Goal: Task Accomplishment & Management: Complete application form

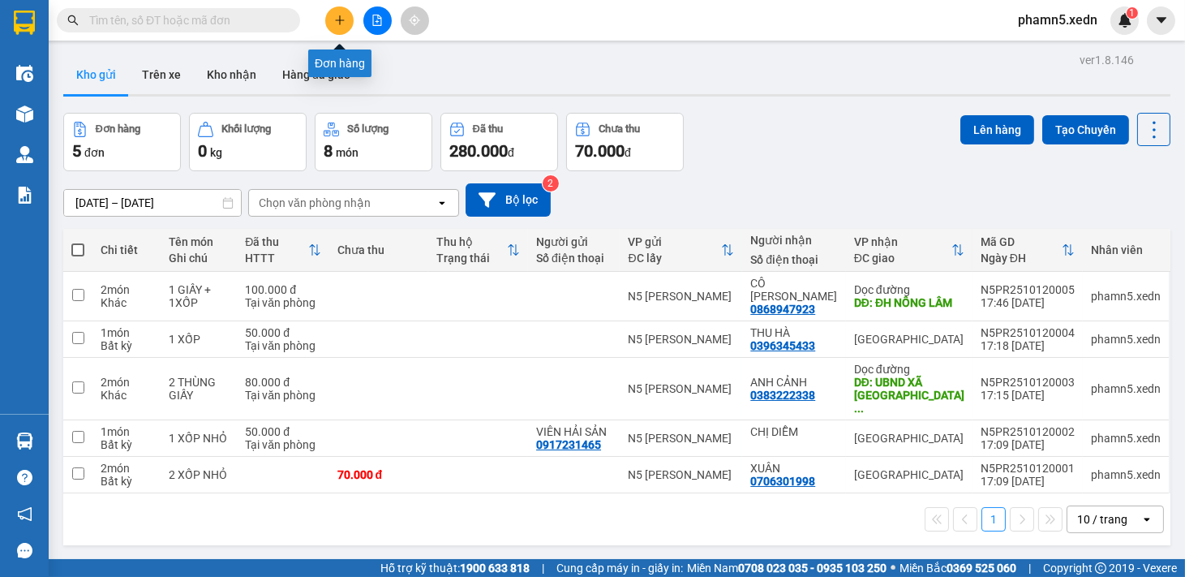
click at [341, 20] on icon "plus" at bounding box center [339, 19] width 9 height 1
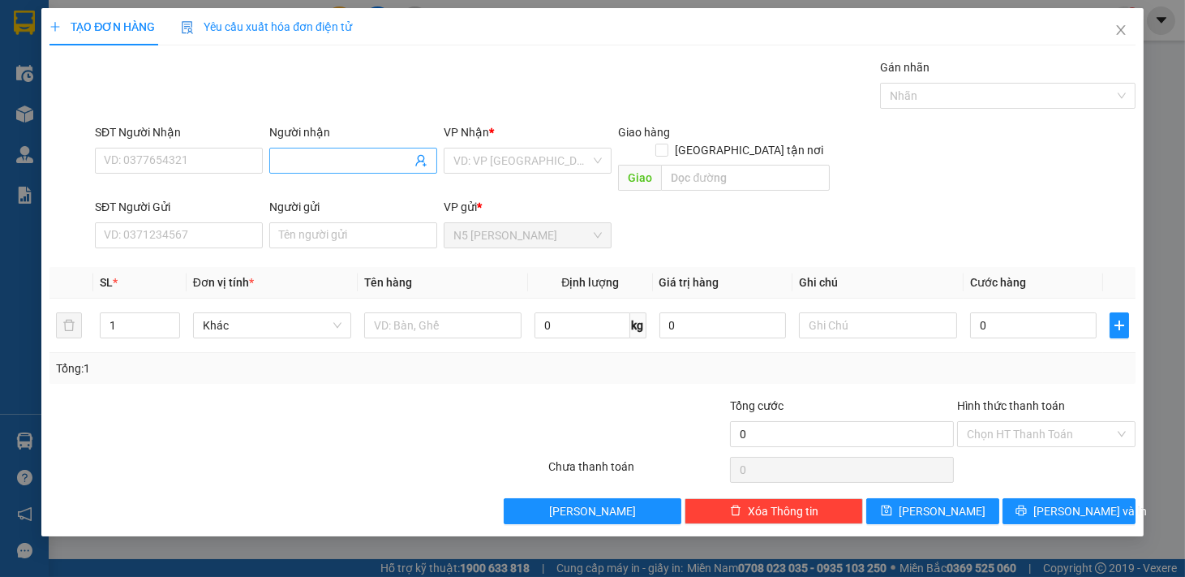
click at [286, 156] on input "Người nhận" at bounding box center [345, 161] width 132 height 18
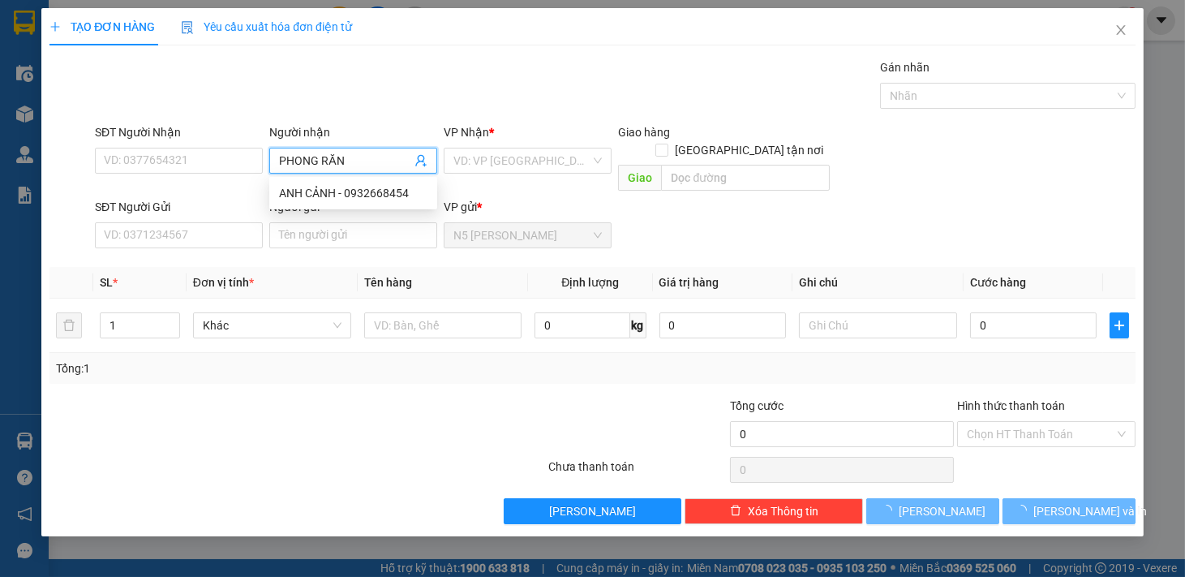
type input "PHONG RĂNG"
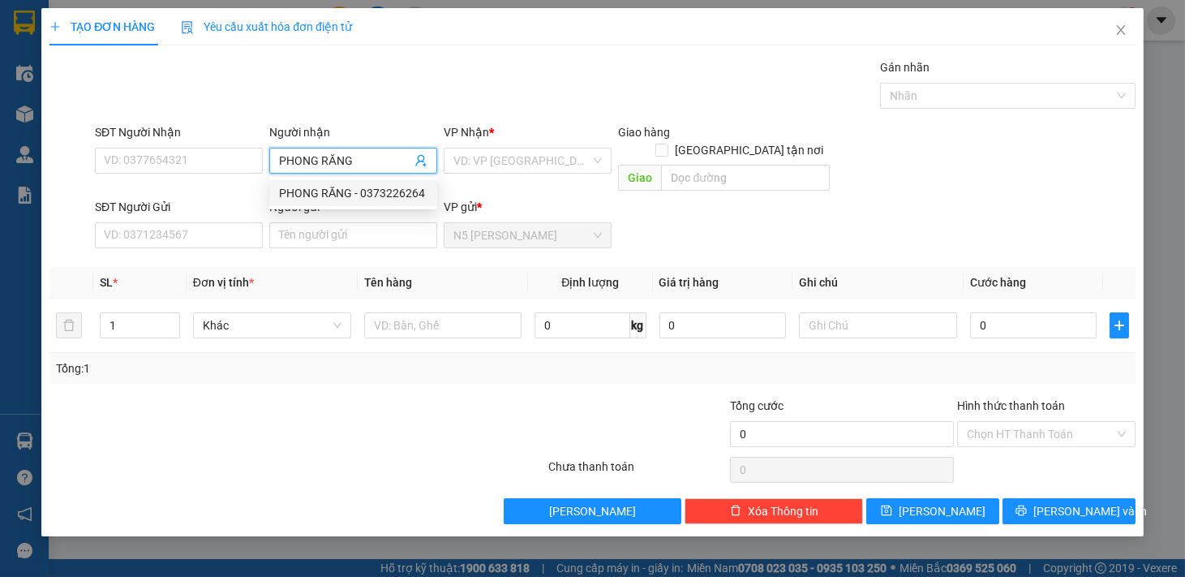
click at [327, 192] on div "PHONG RĂNG - 0373226264" at bounding box center [353, 193] width 148 height 18
type input "0373226264"
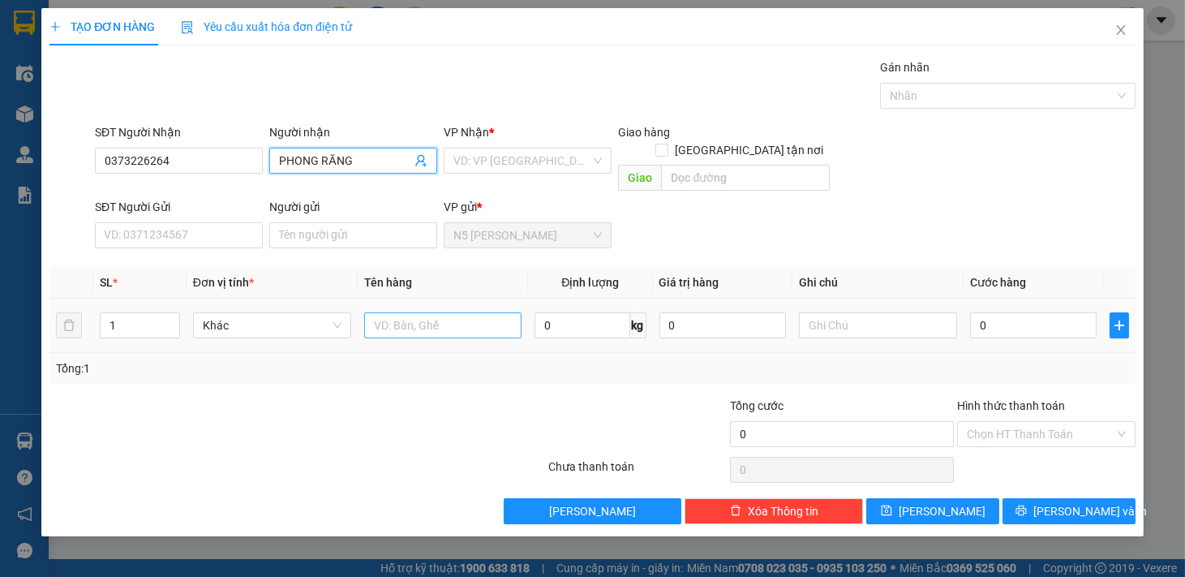
type input "PHONG RĂNG"
click at [392, 312] on input "text" at bounding box center [443, 325] width 158 height 26
type input "1 HỘP RĂNG"
click at [531, 144] on div "VP Nhận *" at bounding box center [528, 135] width 168 height 24
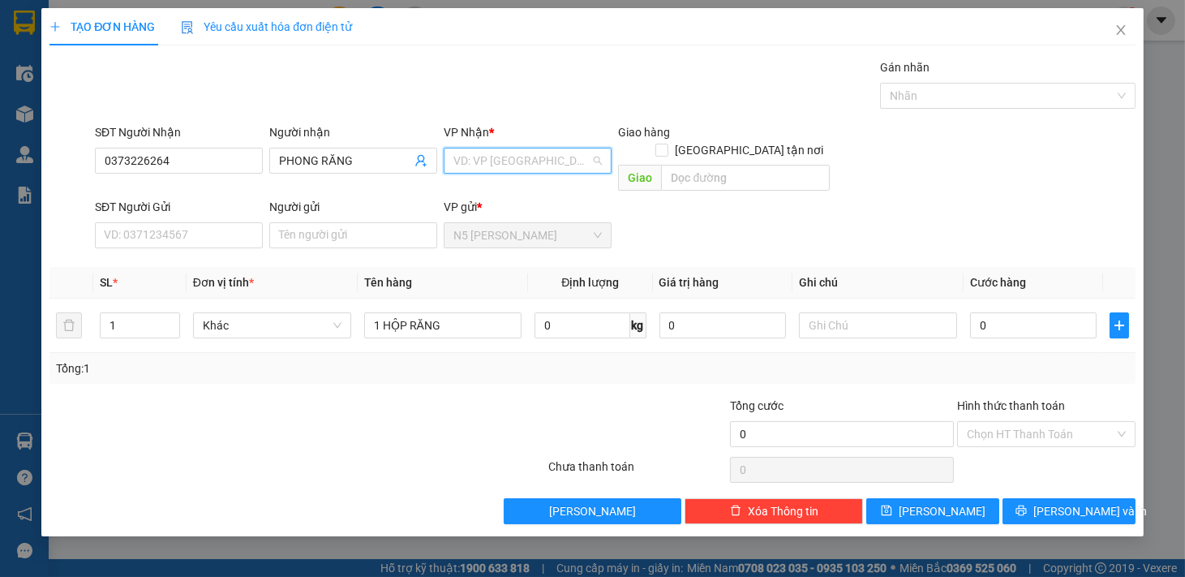
click at [531, 151] on input "search" at bounding box center [521, 160] width 137 height 24
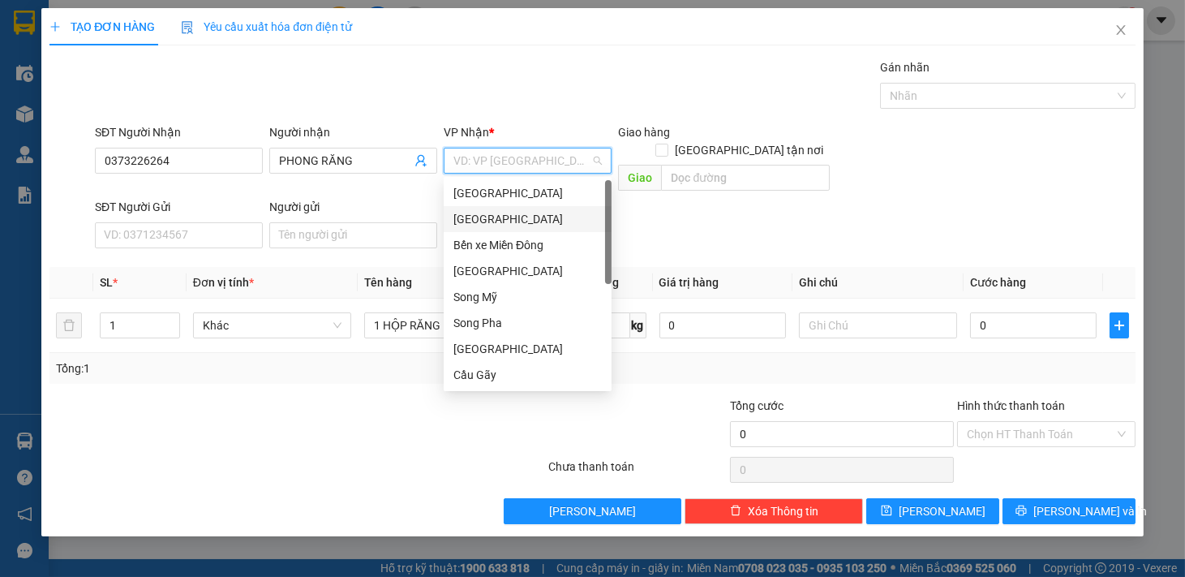
click at [504, 220] on div "[GEOGRAPHIC_DATA]" at bounding box center [527, 219] width 148 height 18
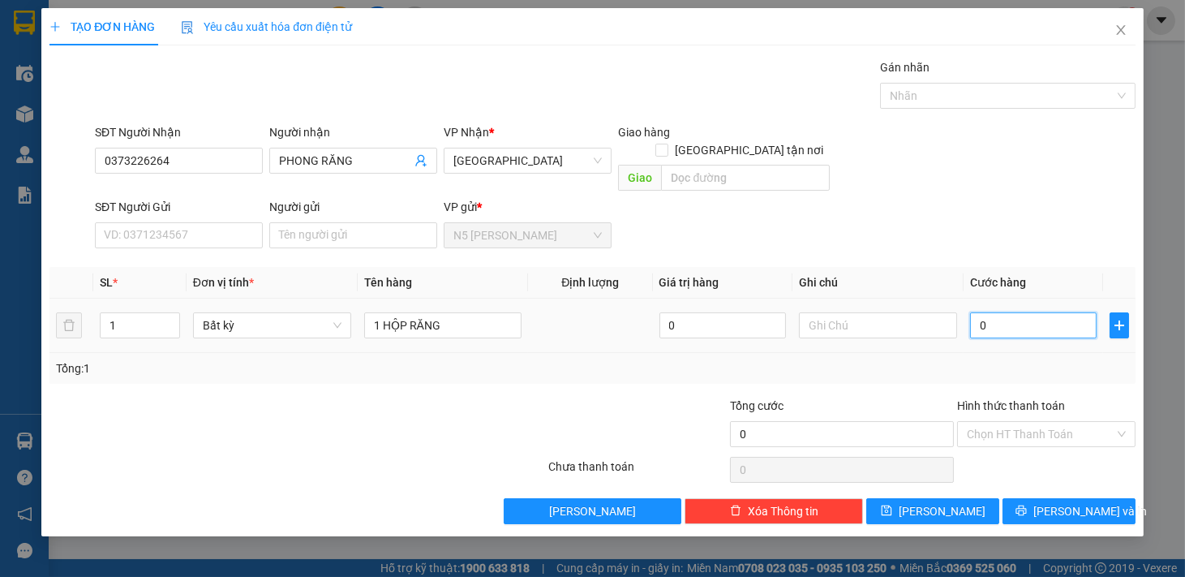
click at [1023, 314] on input "0" at bounding box center [1033, 325] width 127 height 26
type input "3"
type input "30"
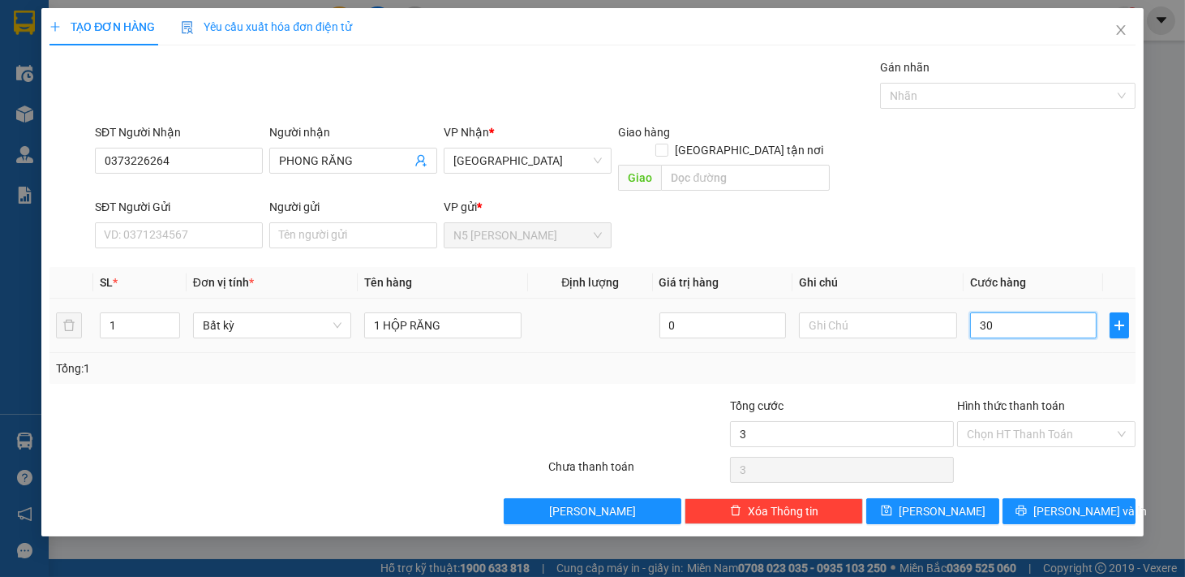
type input "30"
click at [1092, 422] on input "Hình thức thanh toán" at bounding box center [1041, 434] width 148 height 24
type input "30.000"
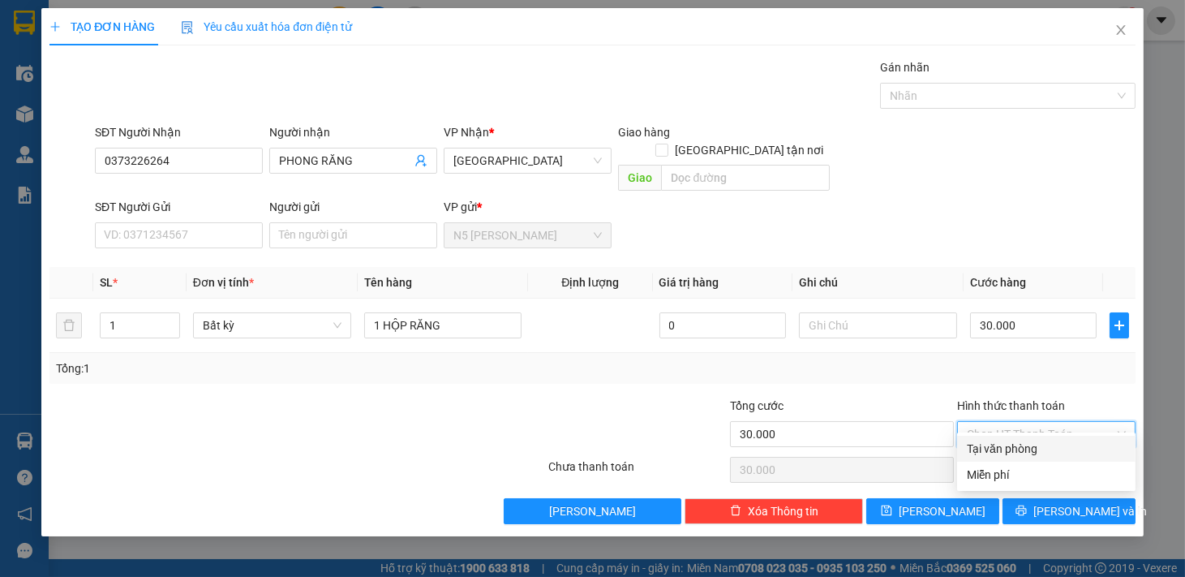
click at [1043, 447] on div "Tại văn phòng" at bounding box center [1046, 449] width 159 height 18
type input "0"
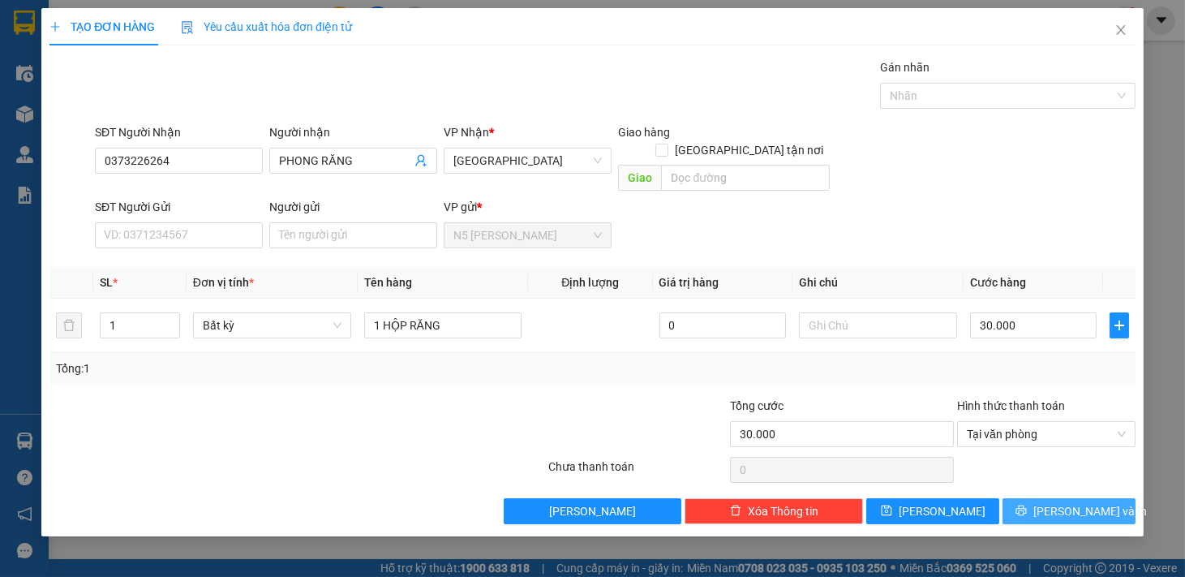
click at [1027, 504] on icon "printer" at bounding box center [1020, 509] width 11 height 11
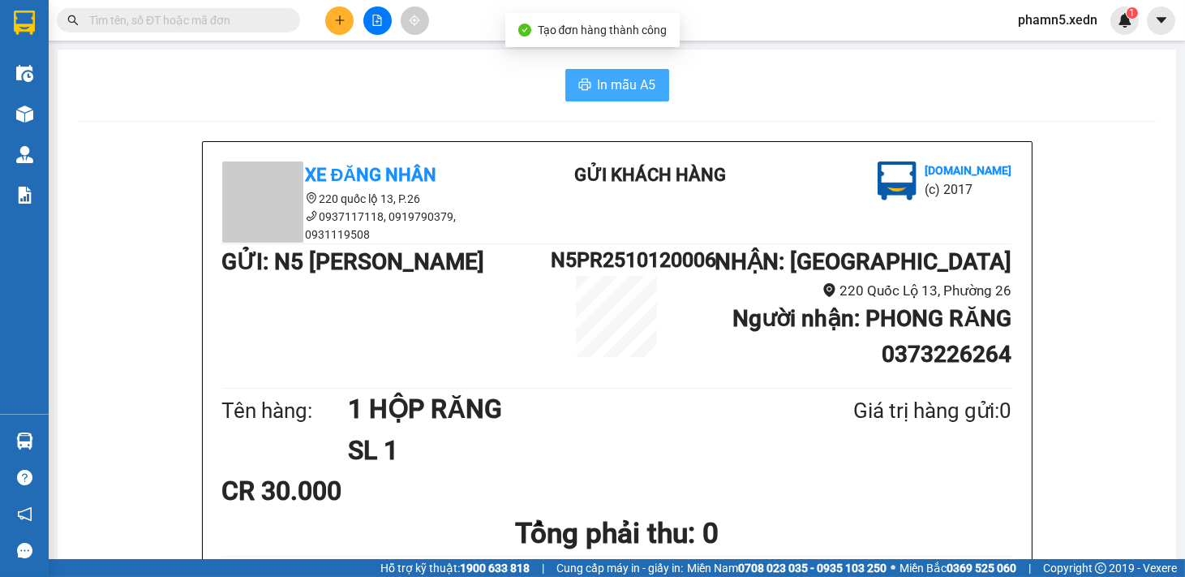
click at [618, 83] on span "In mẫu A5" at bounding box center [627, 85] width 58 height 20
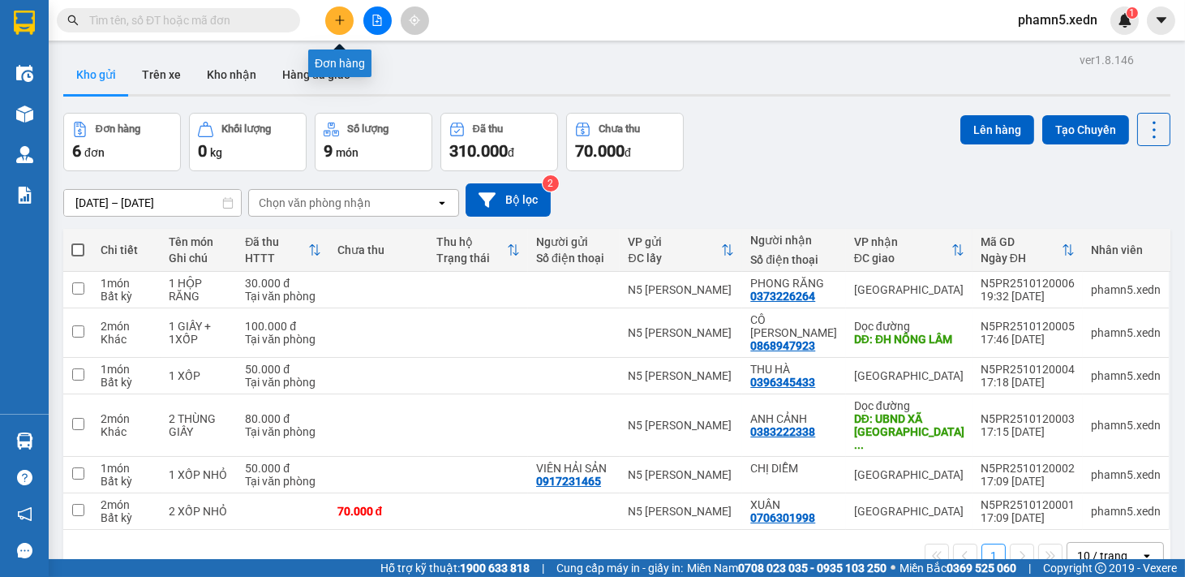
click at [337, 19] on icon "plus" at bounding box center [339, 20] width 11 height 11
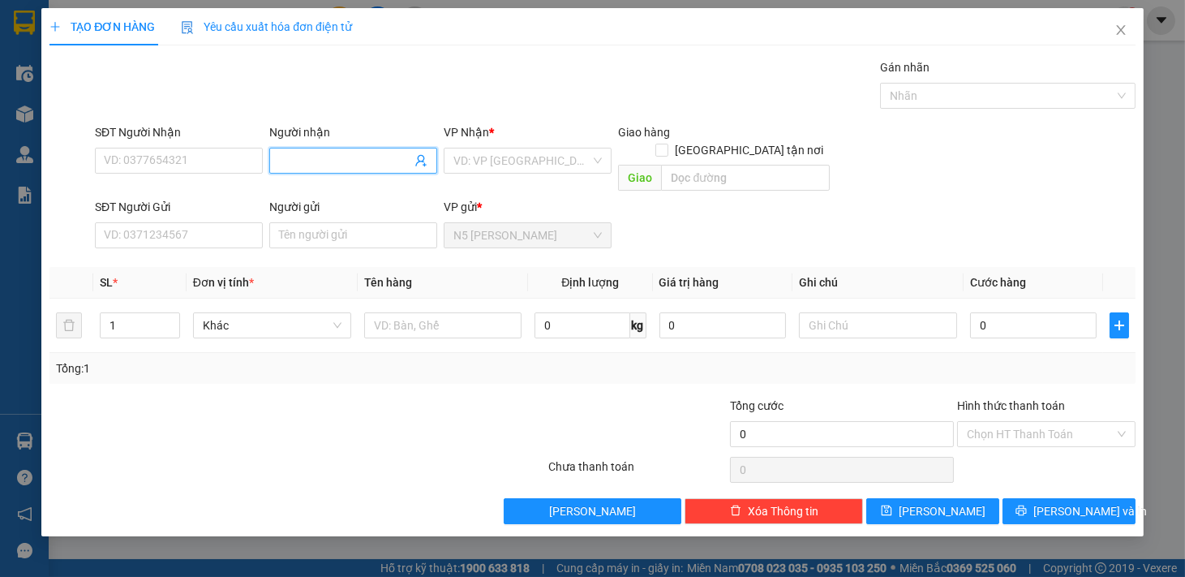
click at [276, 165] on span at bounding box center [353, 161] width 168 height 26
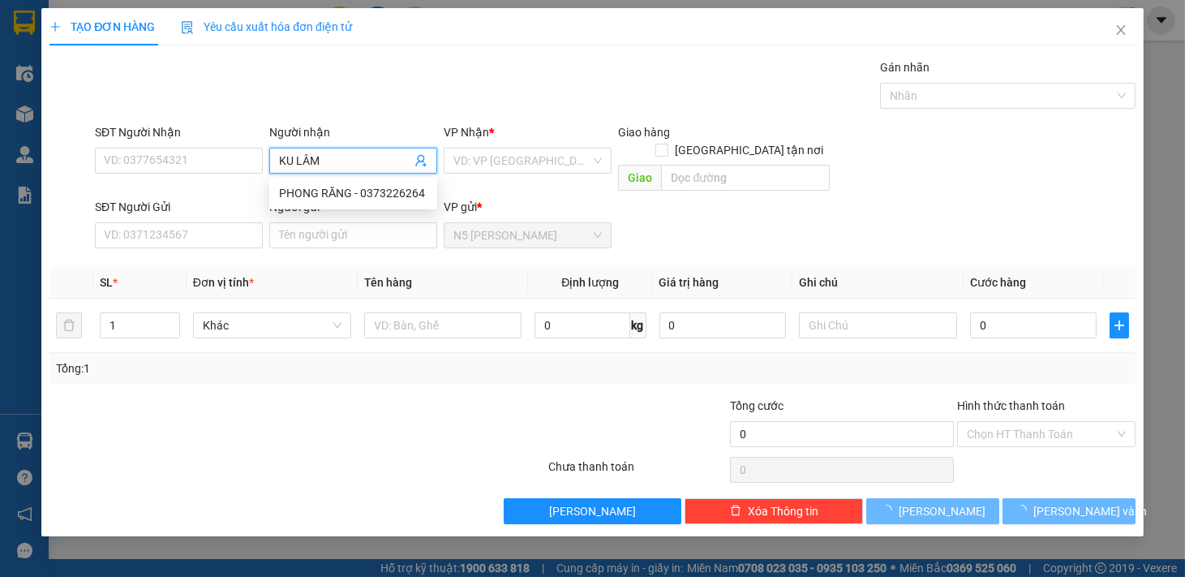
type input "KU LÂM T"
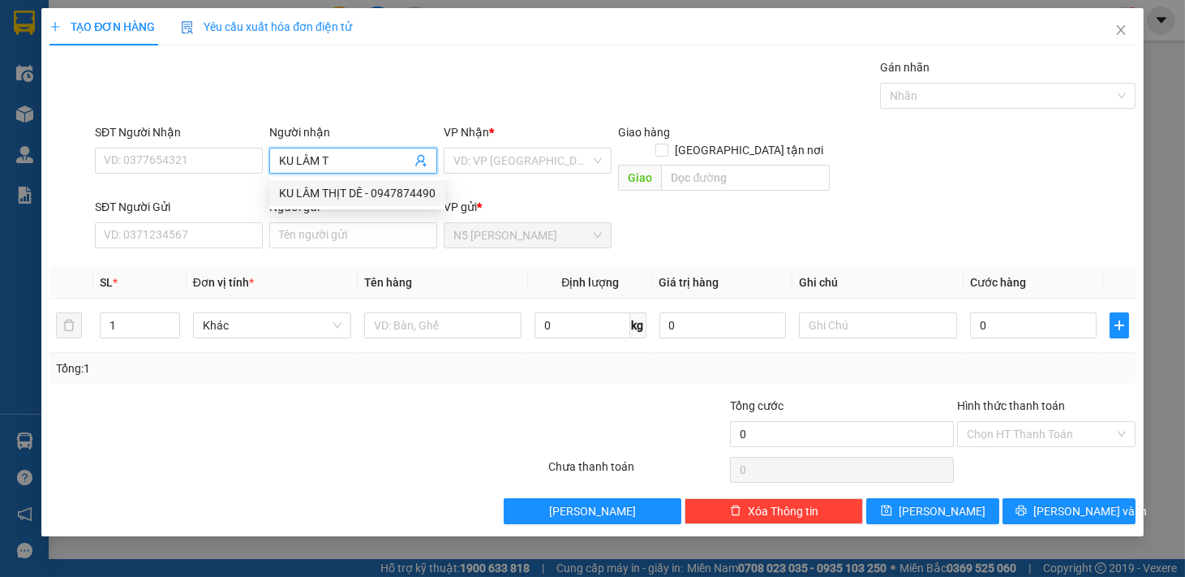
click at [302, 195] on div "KU LÂM THỊT DÊ - 0947874490" at bounding box center [357, 193] width 157 height 18
type input "0947874490"
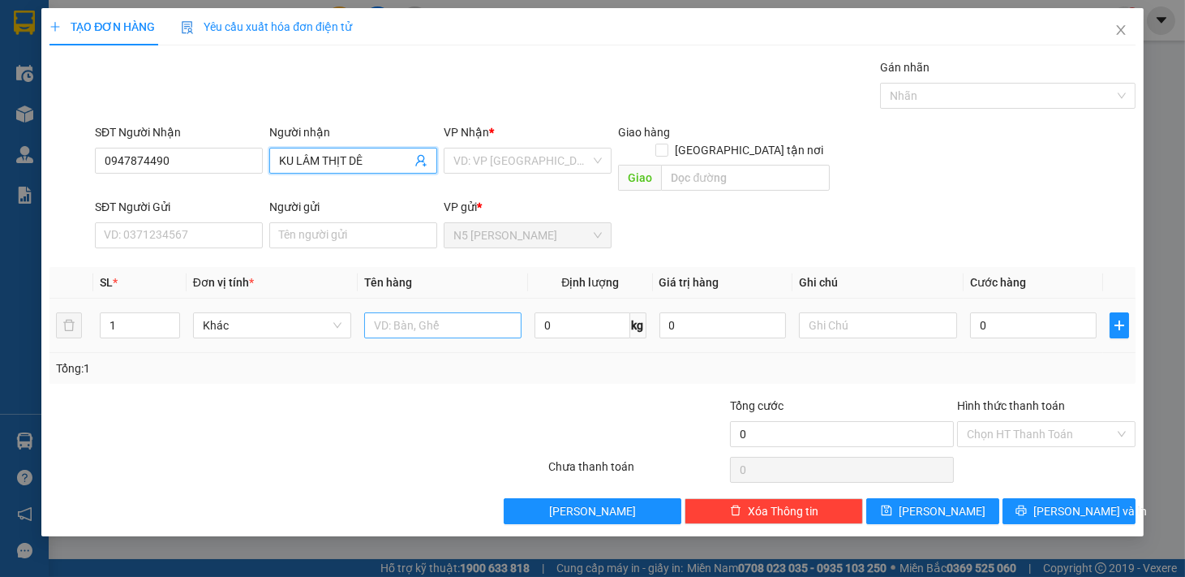
type input "KU LÂM THỊT DÊ"
click at [447, 312] on input "text" at bounding box center [443, 325] width 158 height 26
type input "1 XỐP"
click at [533, 154] on input "search" at bounding box center [521, 160] width 137 height 24
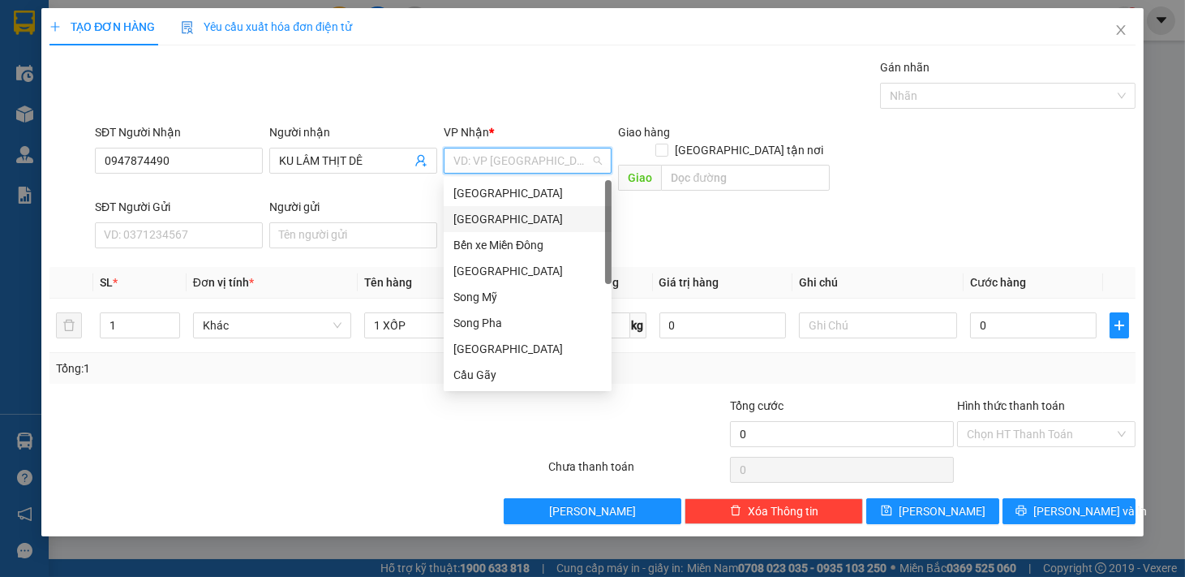
click at [503, 217] on div "[GEOGRAPHIC_DATA]" at bounding box center [527, 219] width 148 height 18
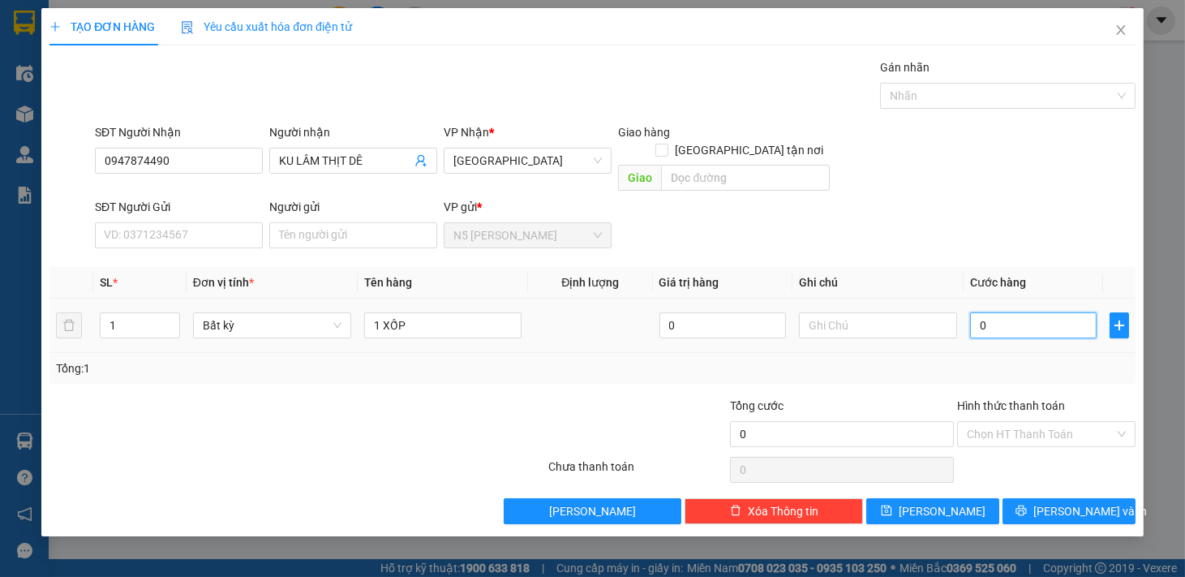
click at [1003, 312] on input "0" at bounding box center [1033, 325] width 127 height 26
type input "1"
type input "14"
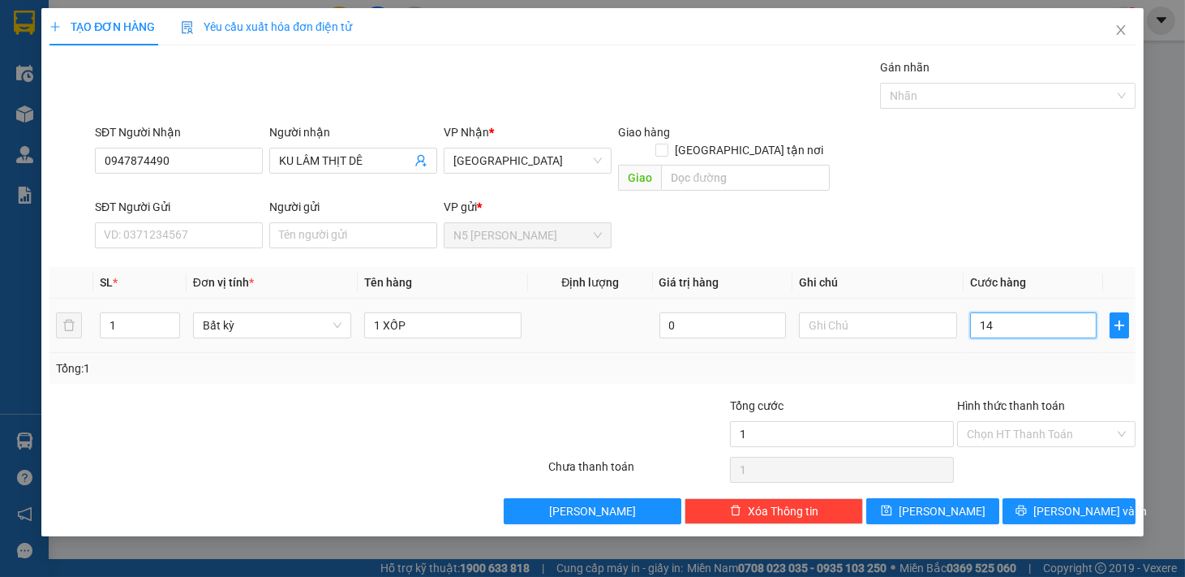
type input "14"
type input "140"
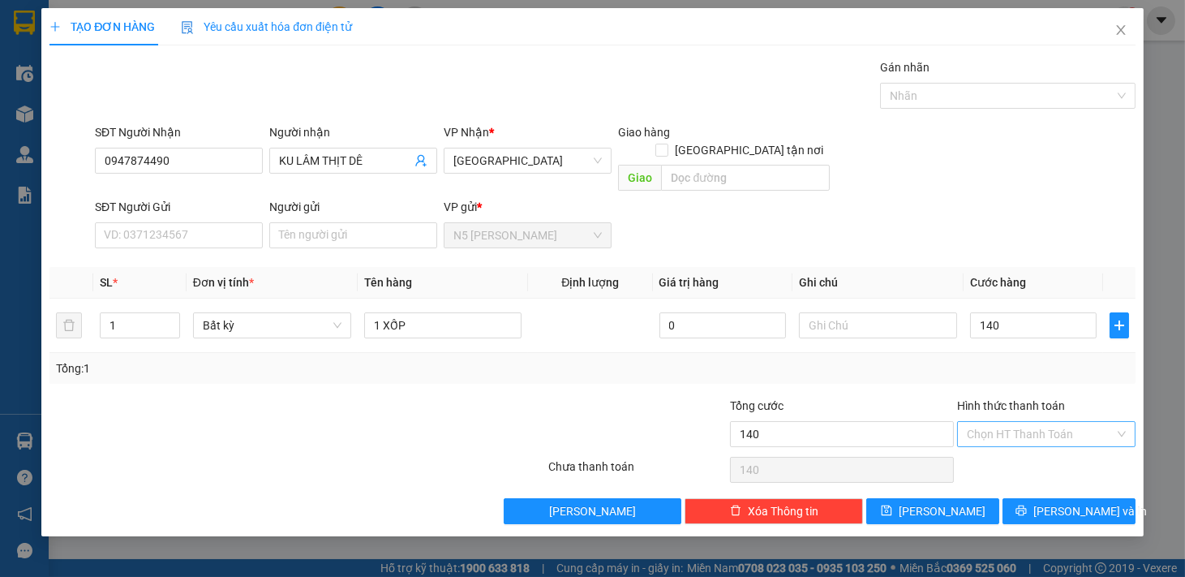
click at [1024, 422] on input "Hình thức thanh toán" at bounding box center [1041, 434] width 148 height 24
type input "140.000"
click at [1020, 450] on div "Tại văn phòng" at bounding box center [1046, 449] width 159 height 18
type input "0"
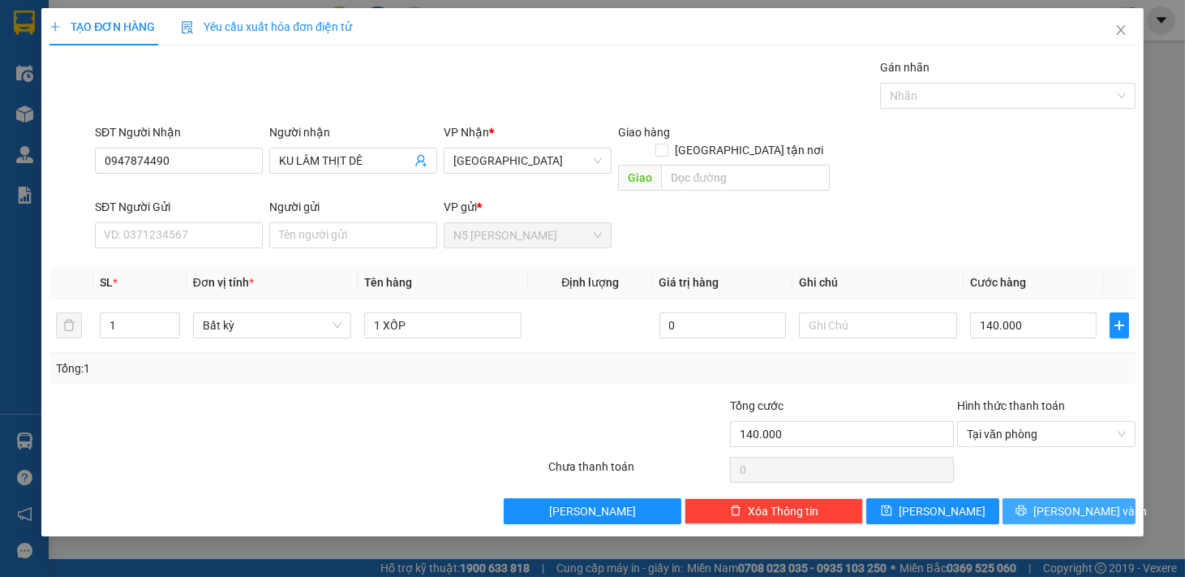
click at [1027, 504] on icon "printer" at bounding box center [1020, 509] width 11 height 11
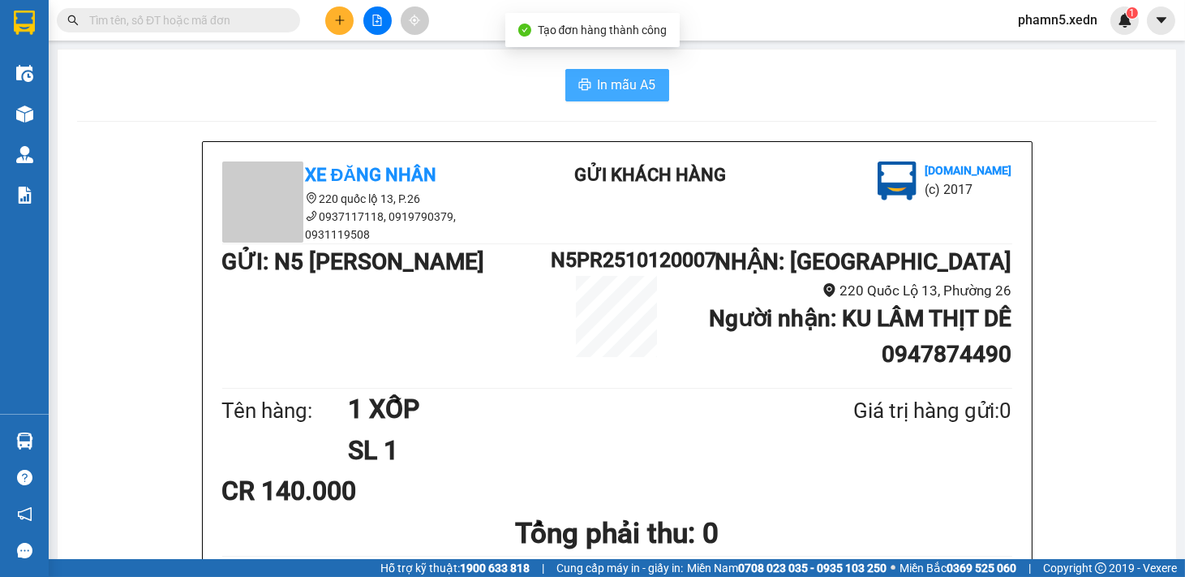
click at [622, 88] on span "In mẫu A5" at bounding box center [627, 85] width 58 height 20
